Goal: Task Accomplishment & Management: Use online tool/utility

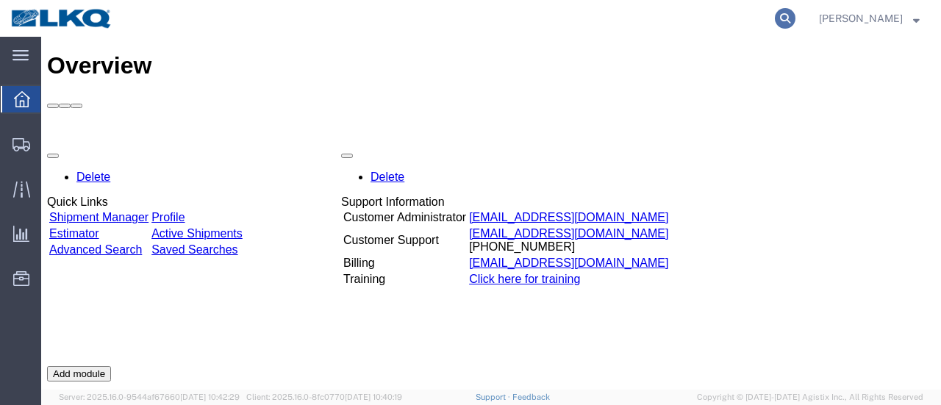
click at [795, 16] on icon at bounding box center [785, 18] width 21 height 21
click at [511, 15] on input "search" at bounding box center [551, 18] width 447 height 35
type input "56124172"
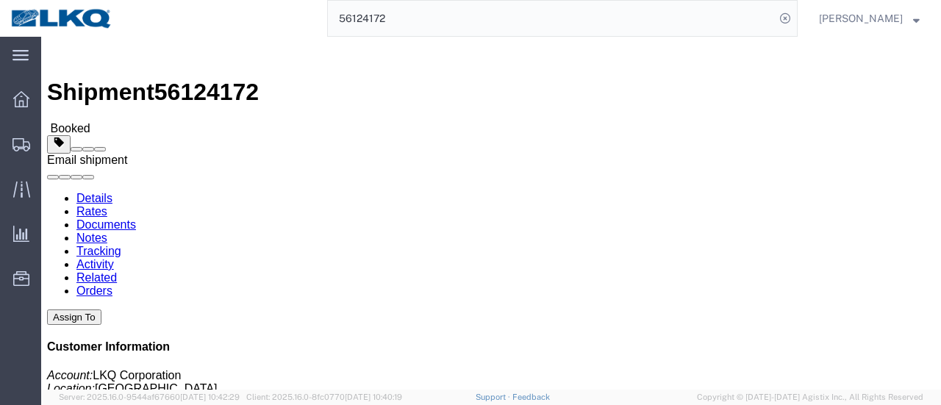
click span
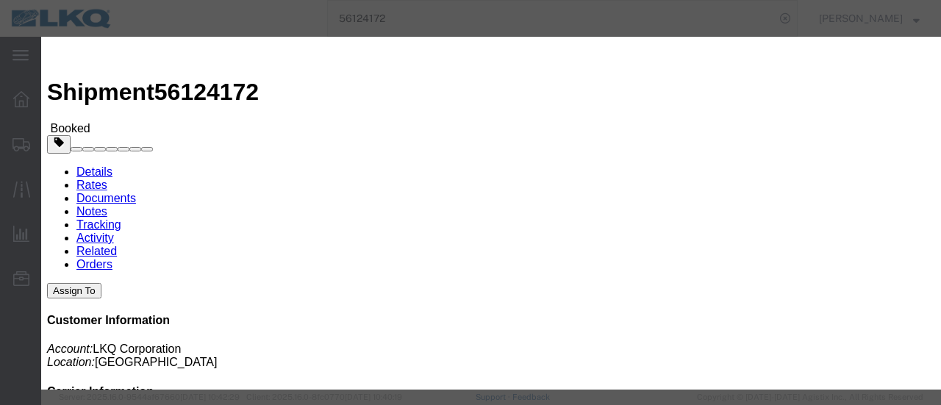
click input "text"
type input "mjvoyles@lkqcorp.com"
click input "Send a copy to my email."
checkbox input "true"
click input "LKQ Bill Of Lading"
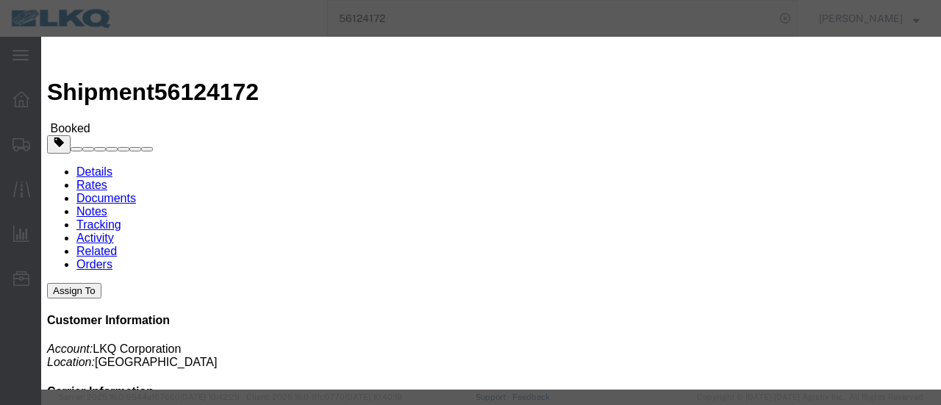
checkbox input "true"
click button "Send"
